Goal: Task Accomplishment & Management: Manage account settings

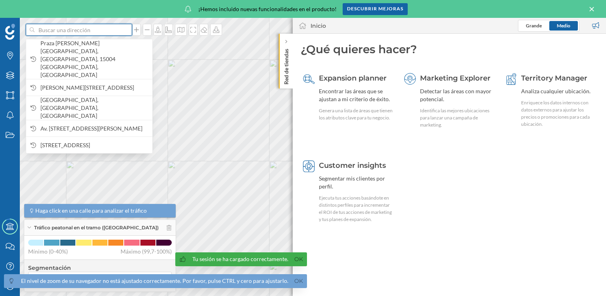
click at [60, 29] on input at bounding box center [79, 30] width 89 height 12
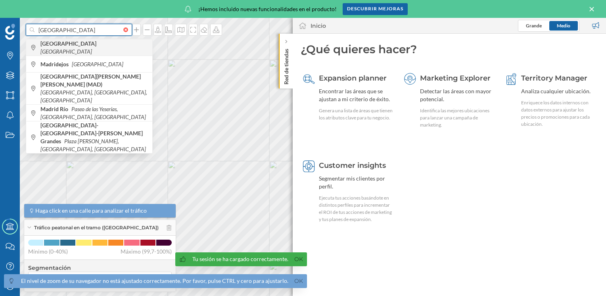
type input "[GEOGRAPHIC_DATA]"
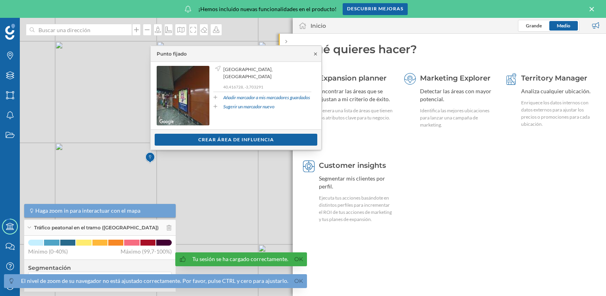
click at [316, 54] on icon at bounding box center [316, 54] width 6 height 5
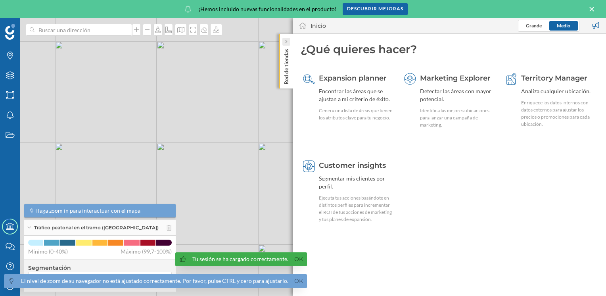
click at [287, 42] on icon at bounding box center [286, 42] width 2 height 4
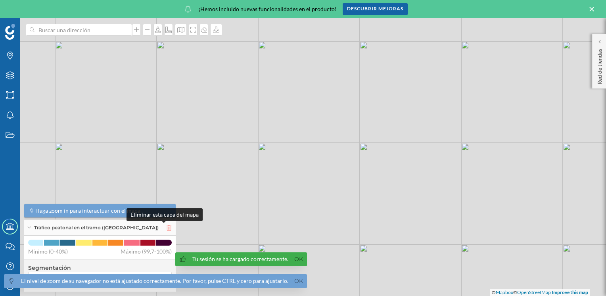
click at [167, 227] on icon at bounding box center [169, 228] width 5 height 6
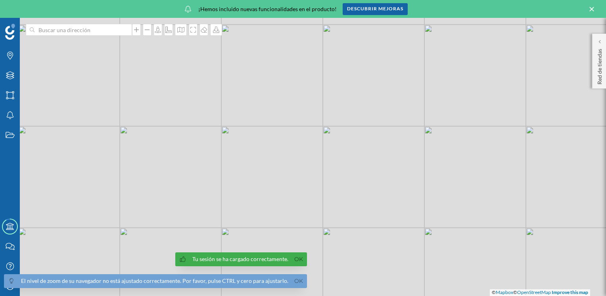
drag, startPoint x: 92, startPoint y: 185, endPoint x: 258, endPoint y: 169, distance: 166.7
click at [258, 169] on div "© Mapbox © OpenStreetMap Improve this map" at bounding box center [303, 157] width 606 height 278
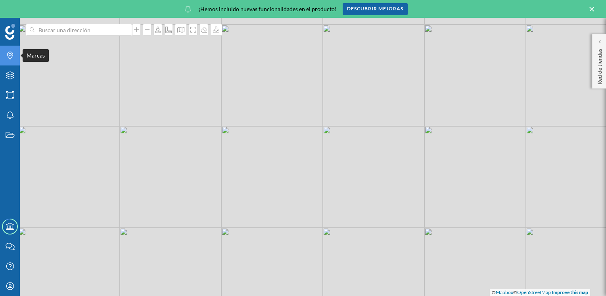
click at [10, 55] on icon "Marcas" at bounding box center [10, 56] width 10 height 8
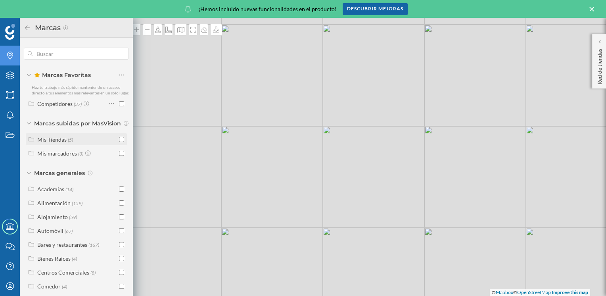
click at [46, 143] on div "Mis Tiendas" at bounding box center [51, 139] width 29 height 7
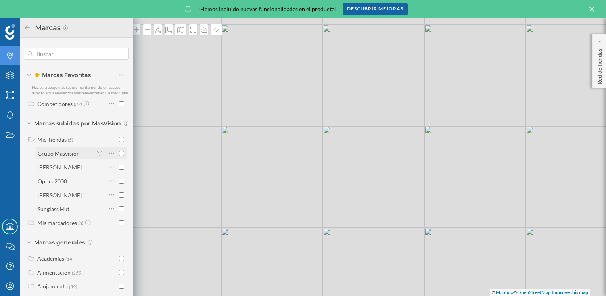
click at [119, 156] on input "checkbox" at bounding box center [121, 153] width 5 height 5
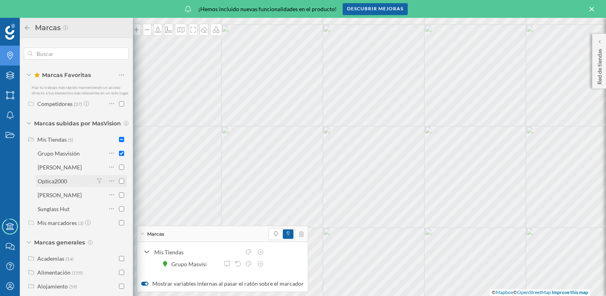
click at [119, 184] on input "checkbox" at bounding box center [121, 181] width 5 height 5
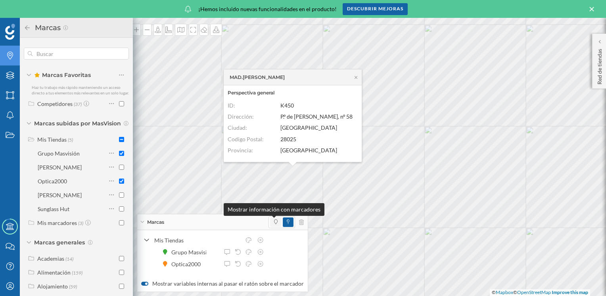
click at [274, 224] on icon at bounding box center [276, 221] width 4 height 5
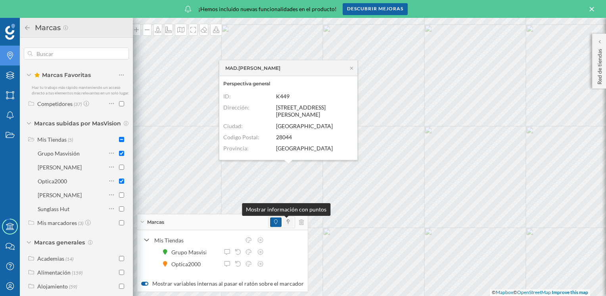
click at [287, 225] on span at bounding box center [288, 222] width 3 height 7
click at [352, 70] on icon at bounding box center [352, 67] width 6 height 5
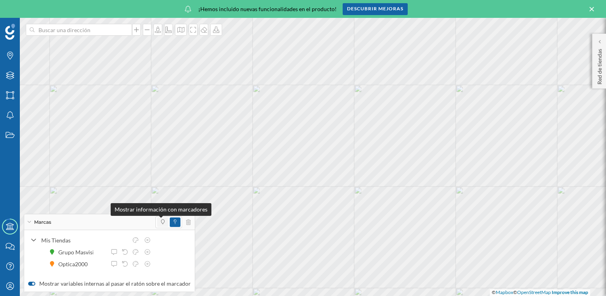
click at [161, 225] on span at bounding box center [163, 222] width 4 height 7
click at [30, 222] on icon at bounding box center [29, 222] width 4 height 2
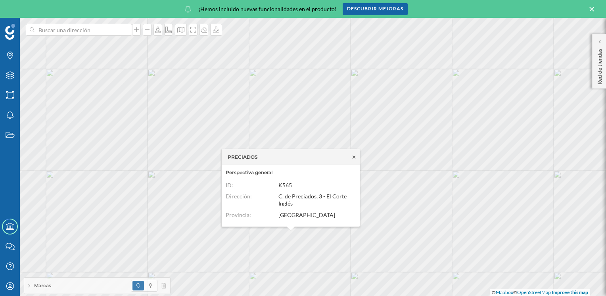
click at [354, 157] on icon at bounding box center [354, 157] width 6 height 5
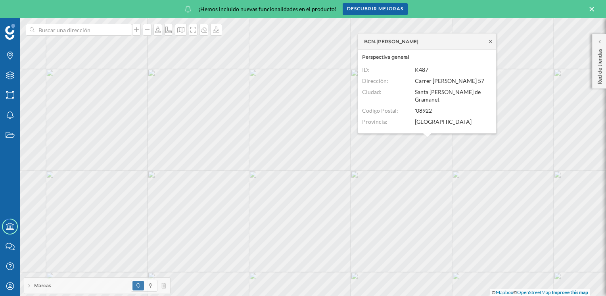
click at [490, 44] on icon at bounding box center [491, 41] width 6 height 5
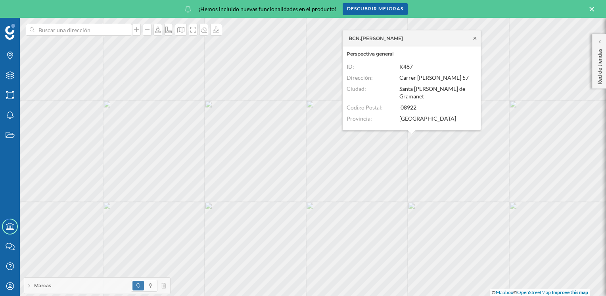
click at [474, 40] on icon at bounding box center [475, 38] width 6 height 5
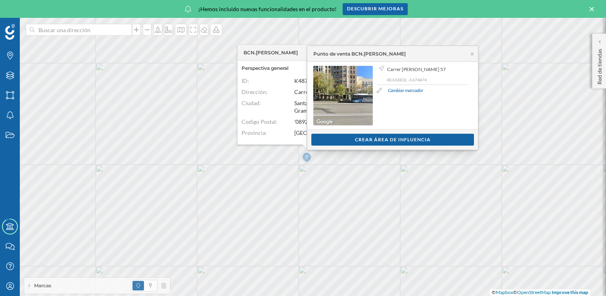
click at [409, 90] on link "Cambiar marcador" at bounding box center [405, 90] width 35 height 7
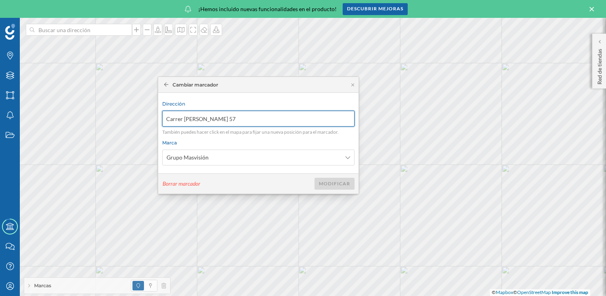
click at [256, 113] on input "Carrer [PERSON_NAME] 57" at bounding box center [258, 119] width 192 height 16
type input "[STREET_ADDRESS][PERSON_NAME]"
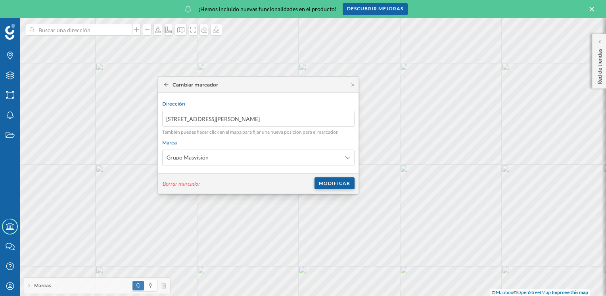
click at [342, 182] on div "Modificar" at bounding box center [335, 183] width 40 height 12
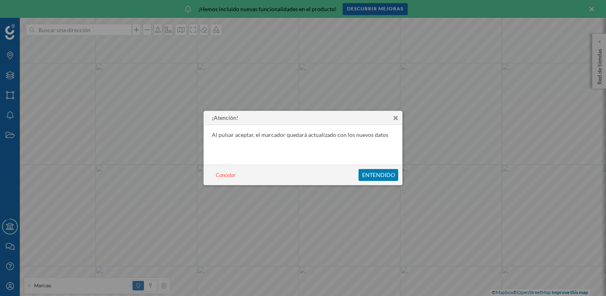
click at [365, 175] on p "Entendido" at bounding box center [378, 175] width 33 height 6
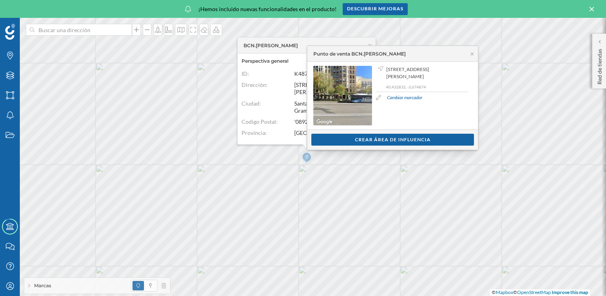
click at [403, 94] on link "Cambiar marcador" at bounding box center [404, 97] width 35 height 7
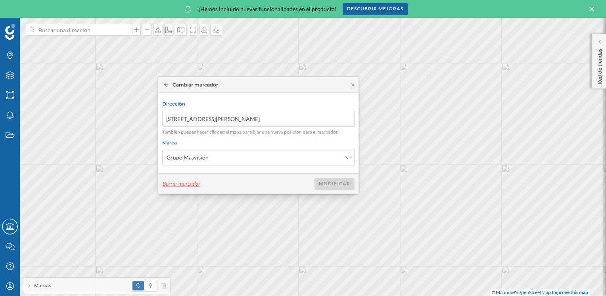
click at [186, 183] on div "Borrar marcador" at bounding box center [181, 184] width 38 height 12
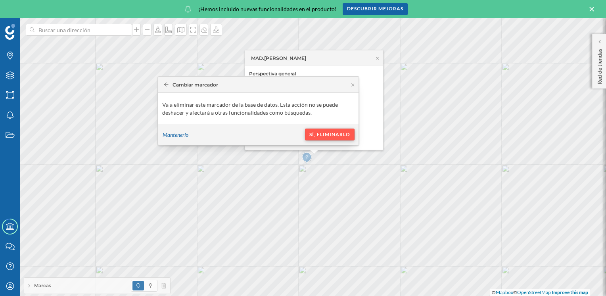
click at [325, 132] on div "Sí, eliminarlo" at bounding box center [330, 135] width 50 height 12
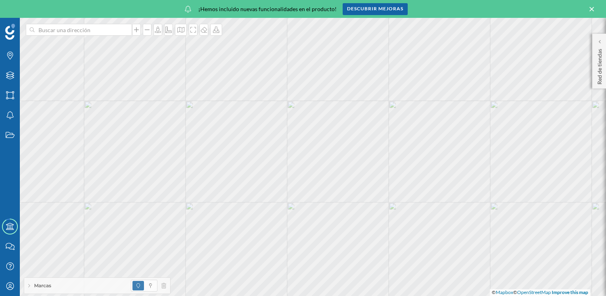
click at [592, 10] on icon at bounding box center [592, 9] width 9 height 7
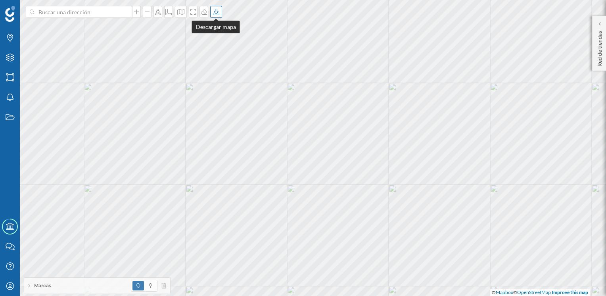
click at [215, 12] on icon at bounding box center [216, 12] width 8 height 6
click at [260, 57] on div "Descargar sin leyenda" at bounding box center [242, 58] width 56 height 8
